Goal: Information Seeking & Learning: Learn about a topic

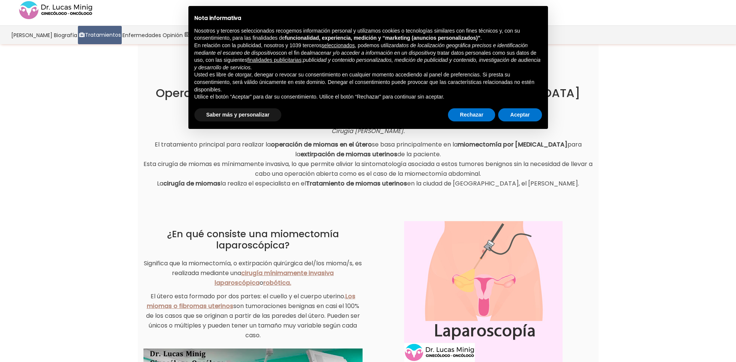
scroll to position [22, 0]
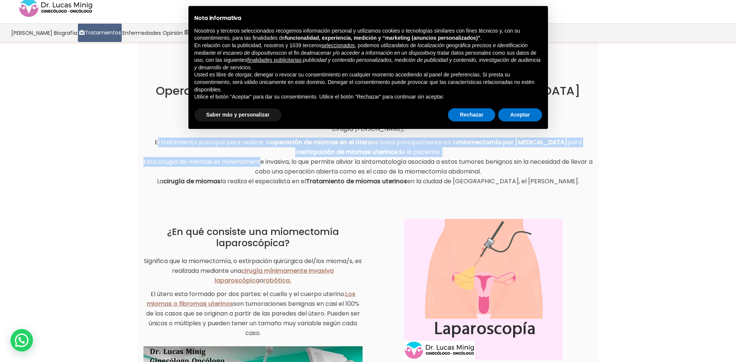
drag, startPoint x: 155, startPoint y: 142, endPoint x: 266, endPoint y: 161, distance: 112.4
click at [266, 161] on p "El tratamiento principal para realizar la operación de miomas en el útero se ba…" at bounding box center [367, 161] width 449 height 49
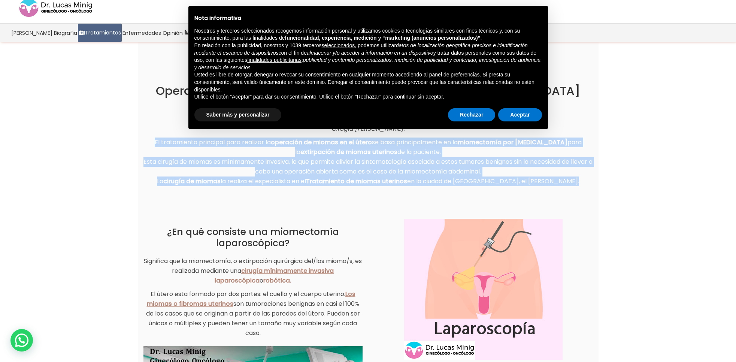
drag, startPoint x: 153, startPoint y: 142, endPoint x: 560, endPoint y: 191, distance: 410.2
click at [560, 191] on div "Tabla de Contenidos Toggle Operación Miomas Uterinos [GEOGRAPHIC_DATA], [GEOGRA…" at bounding box center [367, 126] width 449 height 143
copy div "El tratamiento principal para realizar la operación de miomas en el útero se ba…"
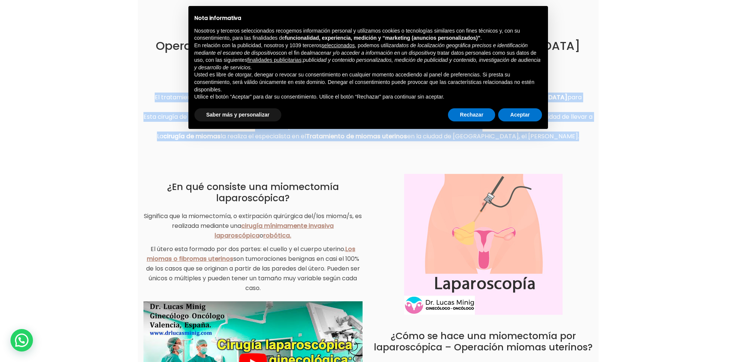
scroll to position [90, 0]
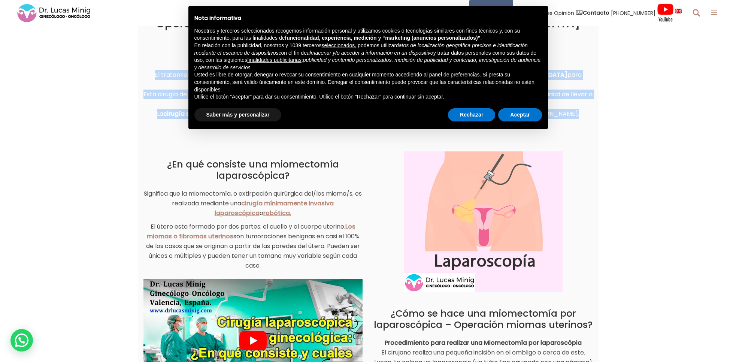
drag, startPoint x: 171, startPoint y: 166, endPoint x: 282, endPoint y: 267, distance: 150.0
click at [282, 267] on div "¿En qué consiste una miomectomía laparoscópica? Significa que la miomectomía, o…" at bounding box center [252, 215] width 219 height 112
copy div "En qué consiste una miomectomía laparoscópica? Significa que la miomectomía, o …"
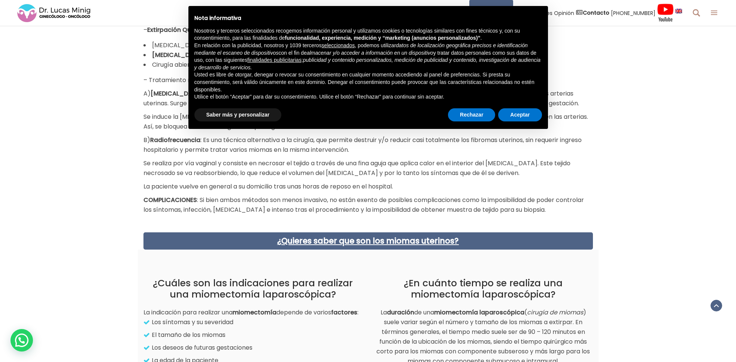
scroll to position [651, 0]
